Goal: Use online tool/utility: Utilize a website feature to perform a specific function

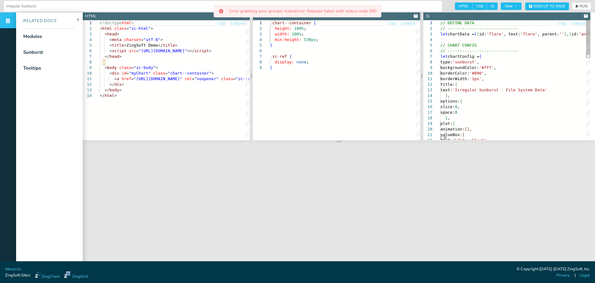
scroll to position [0, 108]
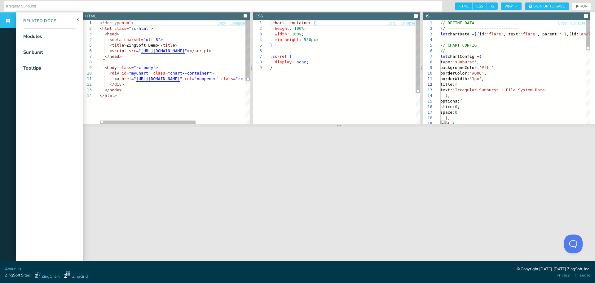
scroll to position [0, 0]
drag, startPoint x: 343, startPoint y: 142, endPoint x: 344, endPoint y: 126, distance: 15.8
click at [344, 126] on section at bounding box center [339, 125] width 513 height 3
drag, startPoint x: 447, startPoint y: 124, endPoint x: 458, endPoint y: 100, distance: 25.8
click at [458, 123] on section at bounding box center [339, 124] width 513 height 3
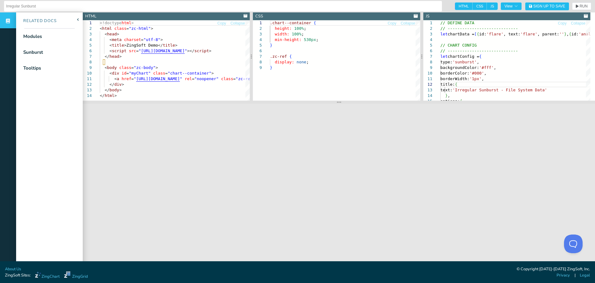
scroll to position [6, 0]
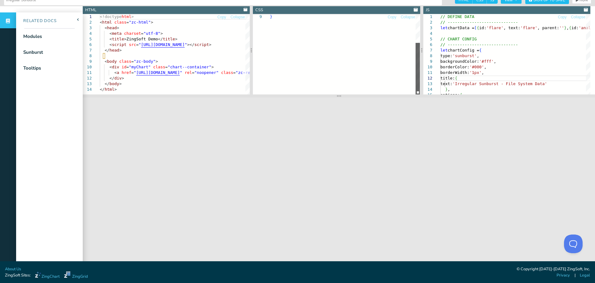
click at [416, 93] on div at bounding box center [418, 68] width 4 height 51
click at [420, 23] on div at bounding box center [418, 39] width 4 height 51
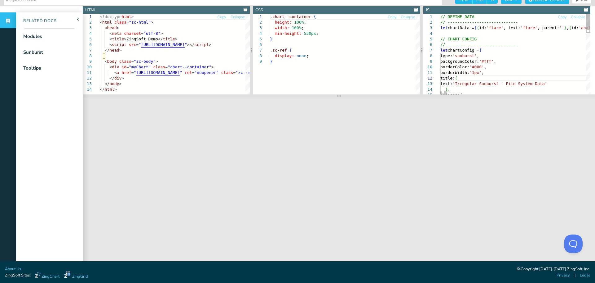
type textarea "rList', parent: 'operator', value: 5248}, {id: 'operatorsequence', text: 'Opera…"
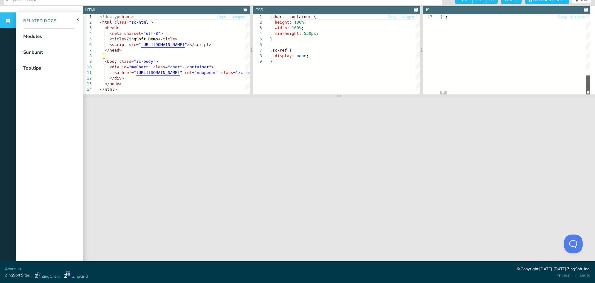
click at [589, 94] on div at bounding box center [588, 84] width 4 height 19
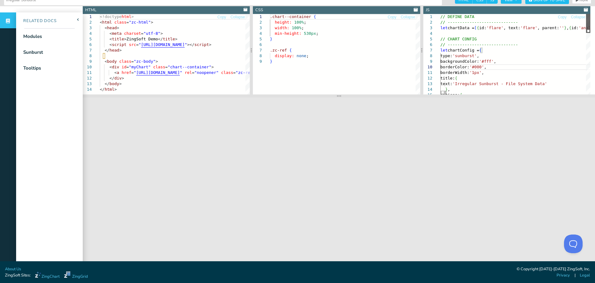
click at [587, 18] on div at bounding box center [588, 23] width 4 height 19
